Goal: Information Seeking & Learning: Learn about a topic

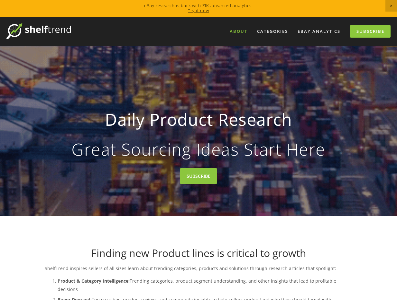
drag, startPoint x: 0, startPoint y: 0, endPoint x: 241, endPoint y: 34, distance: 243.5
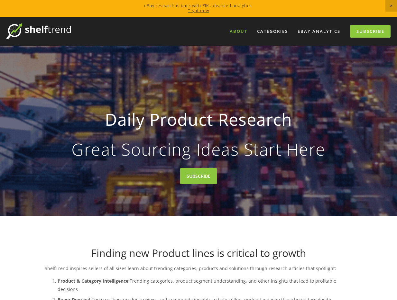
click at [241, 34] on link "About" at bounding box center [239, 31] width 26 height 11
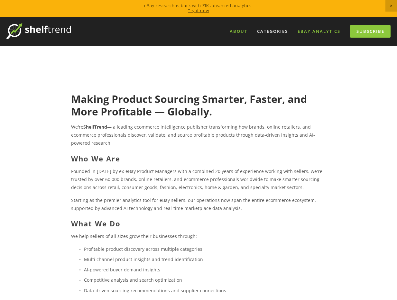
click at [333, 30] on link "eBay Analytics" at bounding box center [319, 31] width 51 height 11
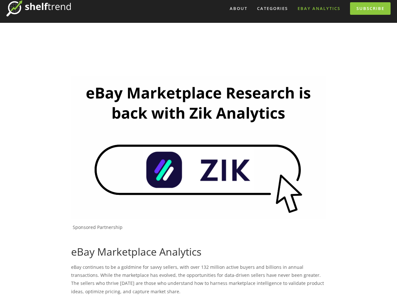
scroll to position [23, 0]
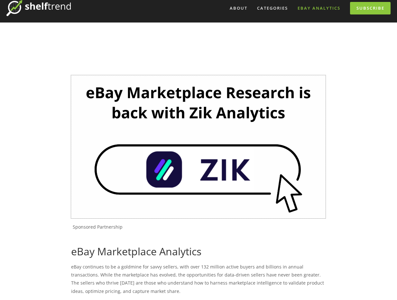
drag, startPoint x: 102, startPoint y: 82, endPoint x: 203, endPoint y: 185, distance: 144.3
